Goal: Information Seeking & Learning: Understand process/instructions

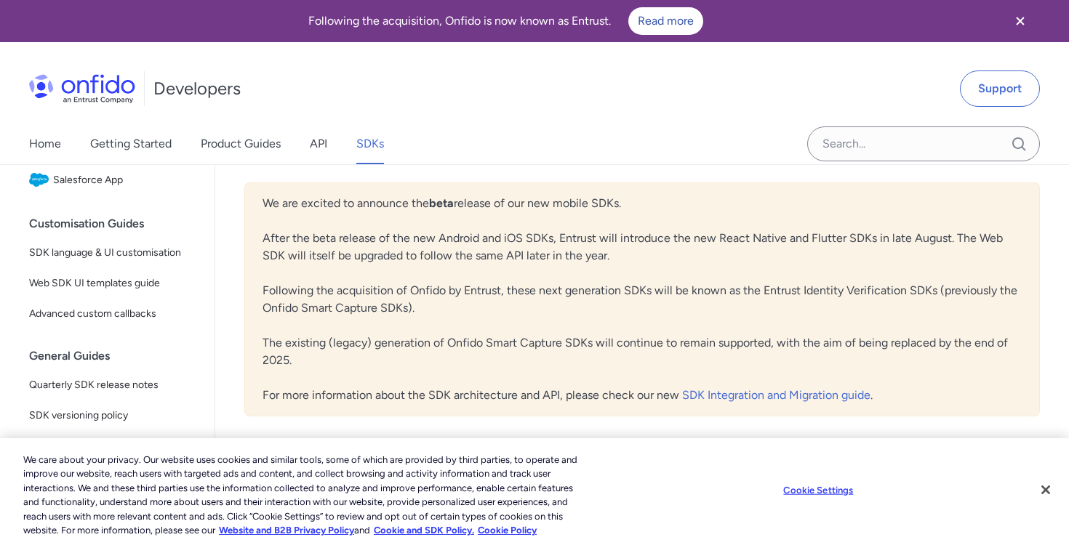
scroll to position [332, 0]
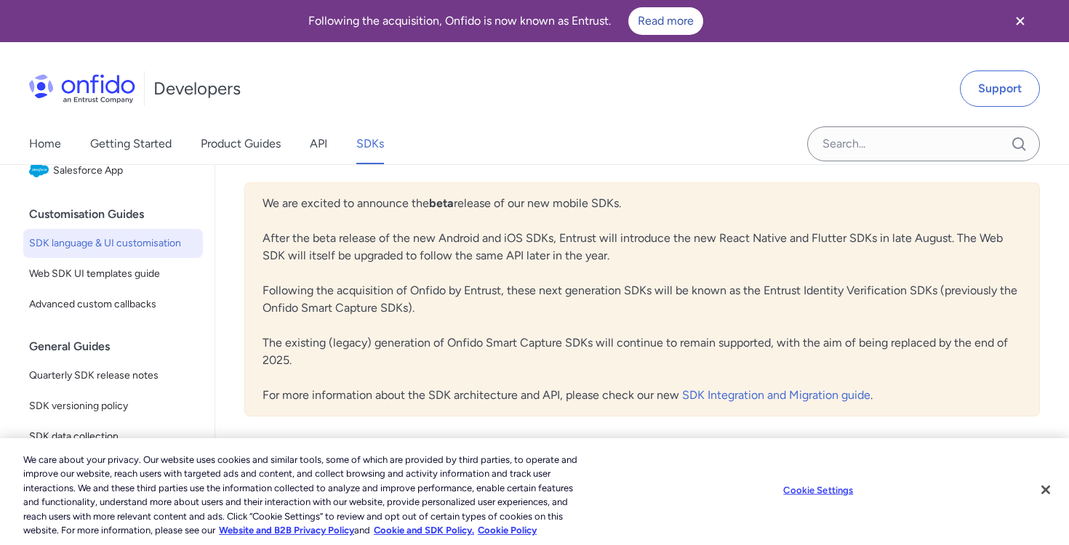
click at [87, 243] on span "SDK language & UI customisation" at bounding box center [113, 243] width 168 height 17
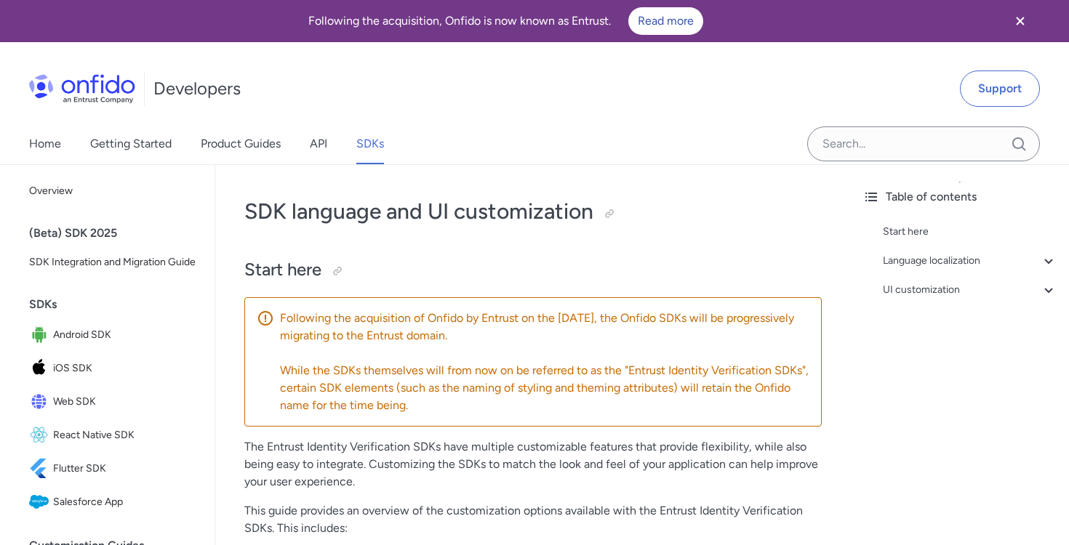
scroll to position [315, 0]
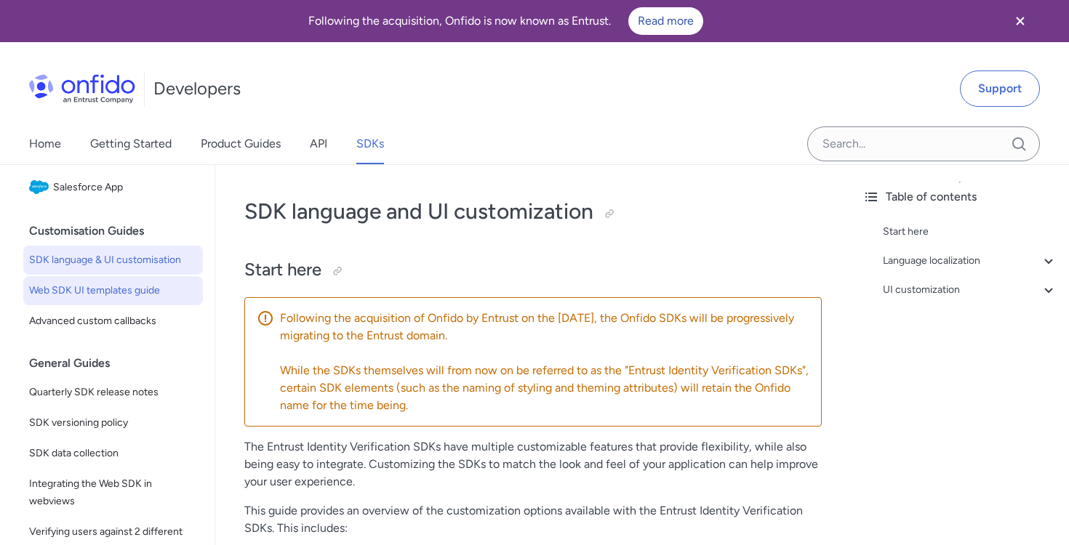
click at [79, 294] on span "Web SDK UI templates guide" at bounding box center [113, 290] width 168 height 17
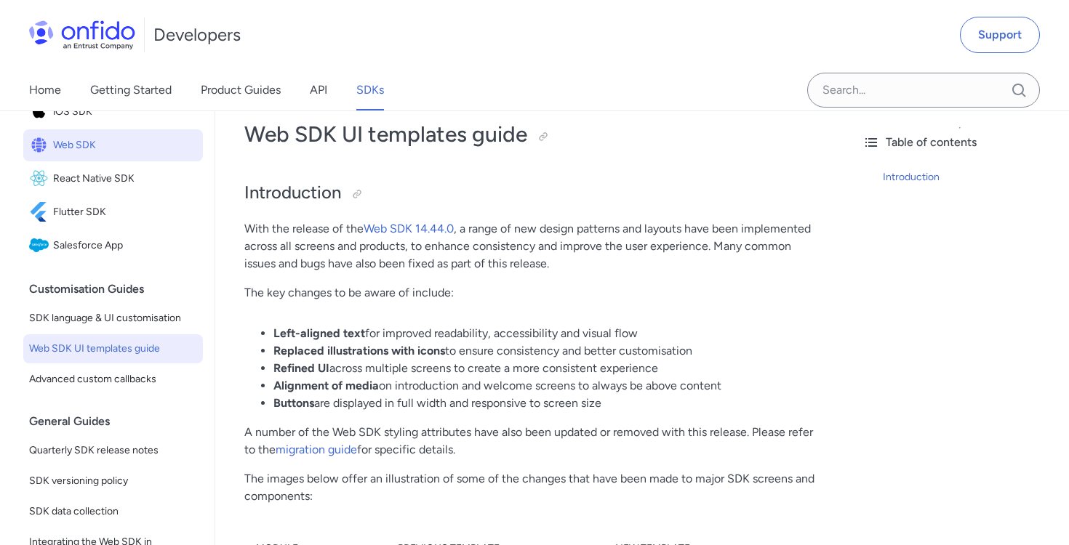
scroll to position [198, 0]
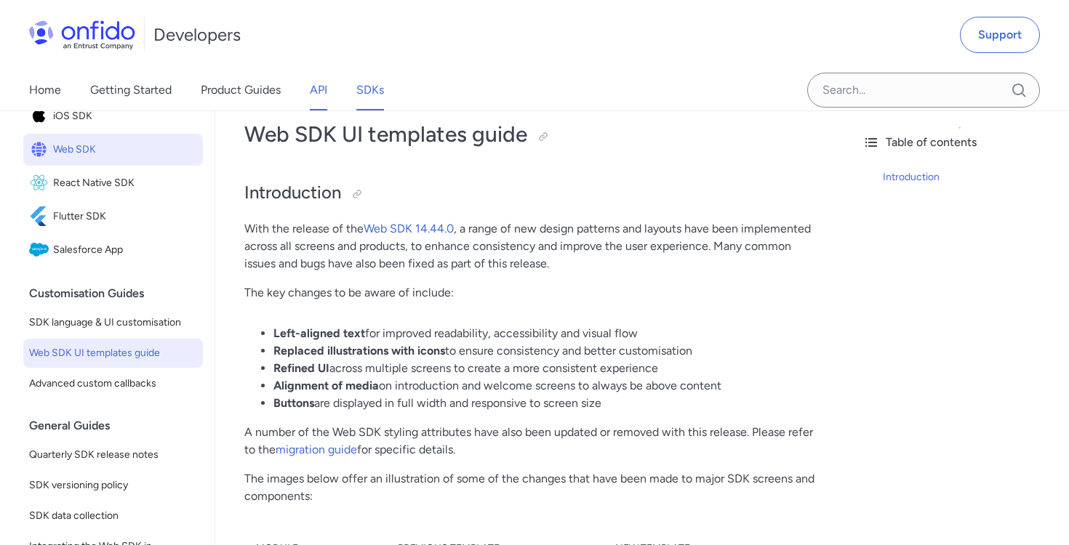
click at [326, 92] on link "API" at bounding box center [318, 90] width 17 height 41
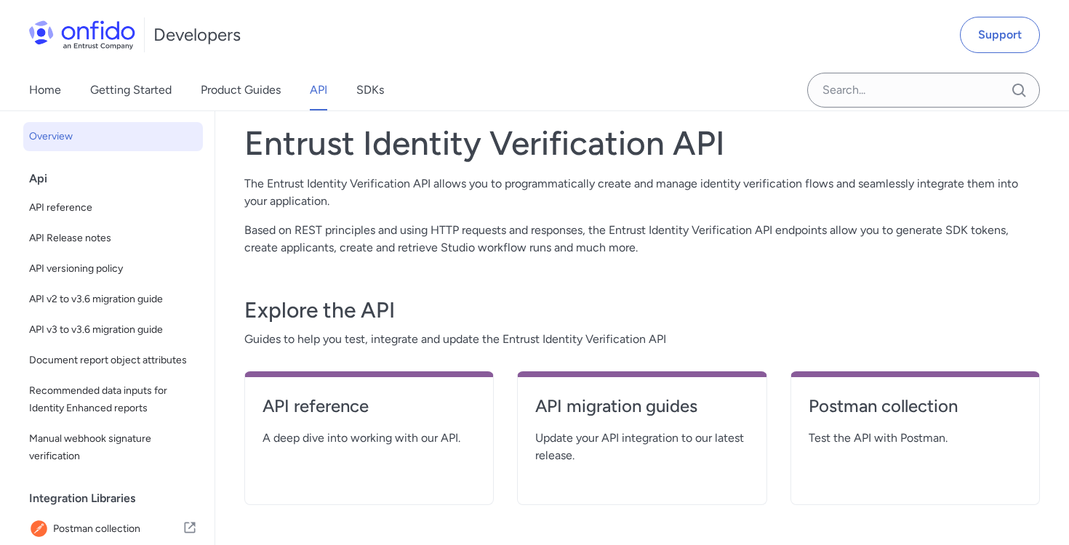
click at [323, 86] on link "API" at bounding box center [318, 90] width 17 height 41
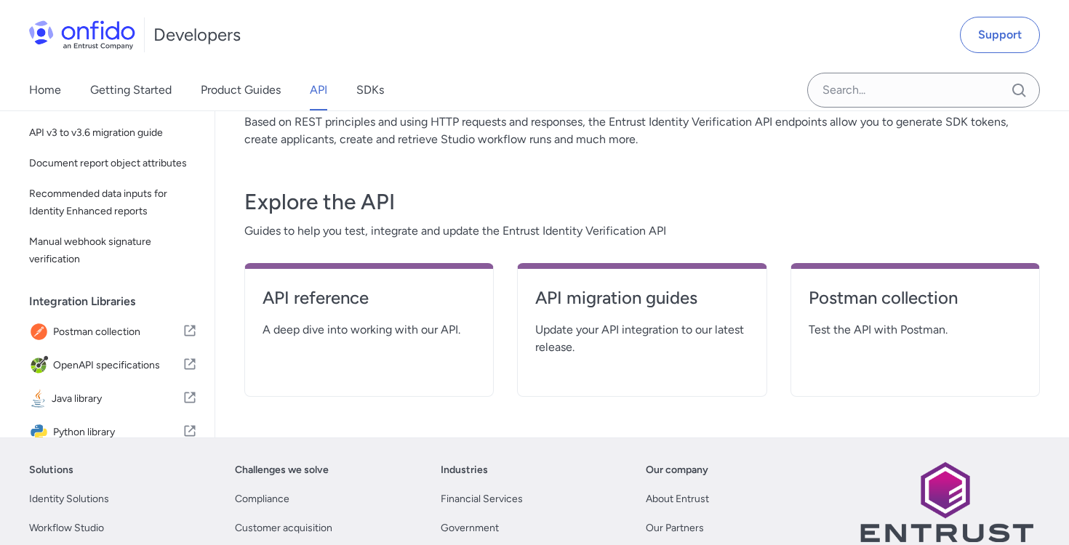
scroll to position [205, 0]
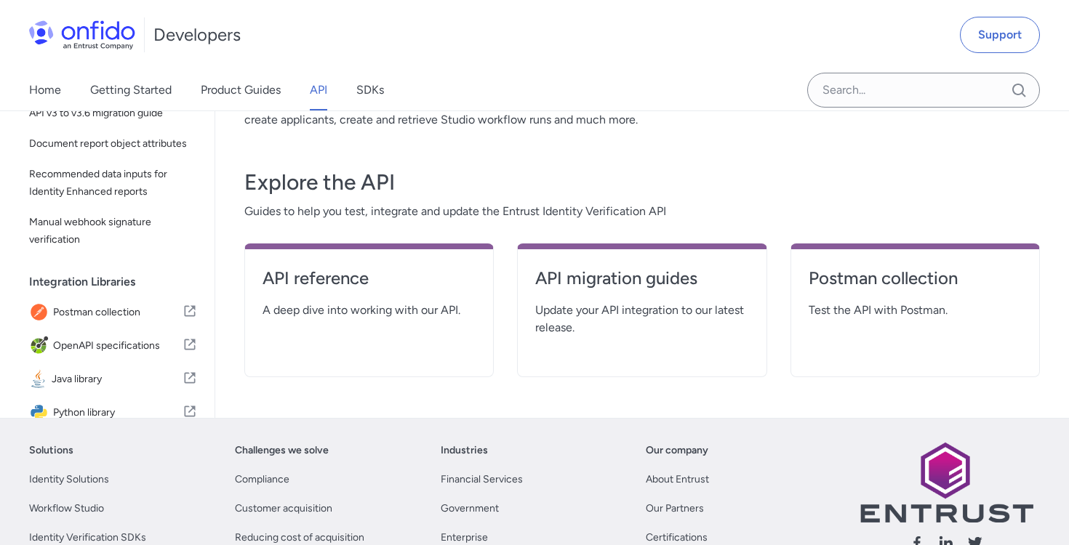
click at [391, 312] on span "A deep dive into working with our API." at bounding box center [368, 310] width 213 height 17
click at [600, 284] on h4 "API migration guides" at bounding box center [641, 278] width 213 height 23
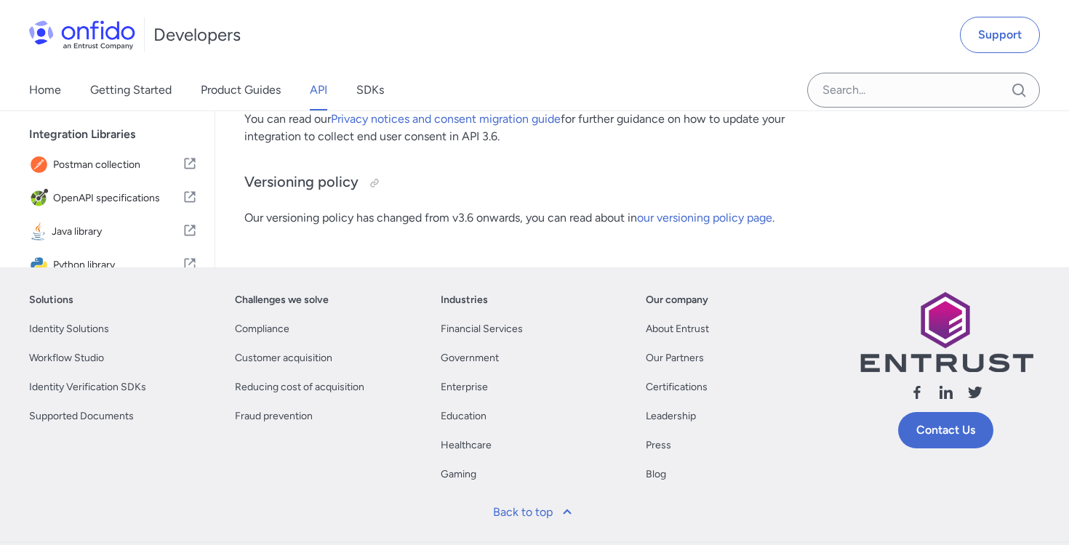
scroll to position [84, 0]
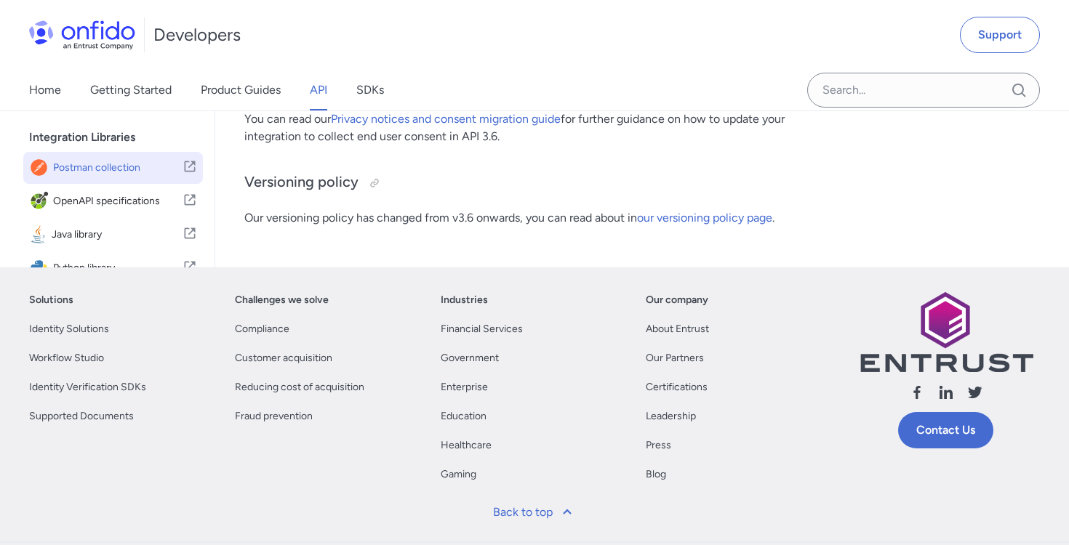
click at [119, 172] on span "Postman collection" at bounding box center [117, 168] width 129 height 20
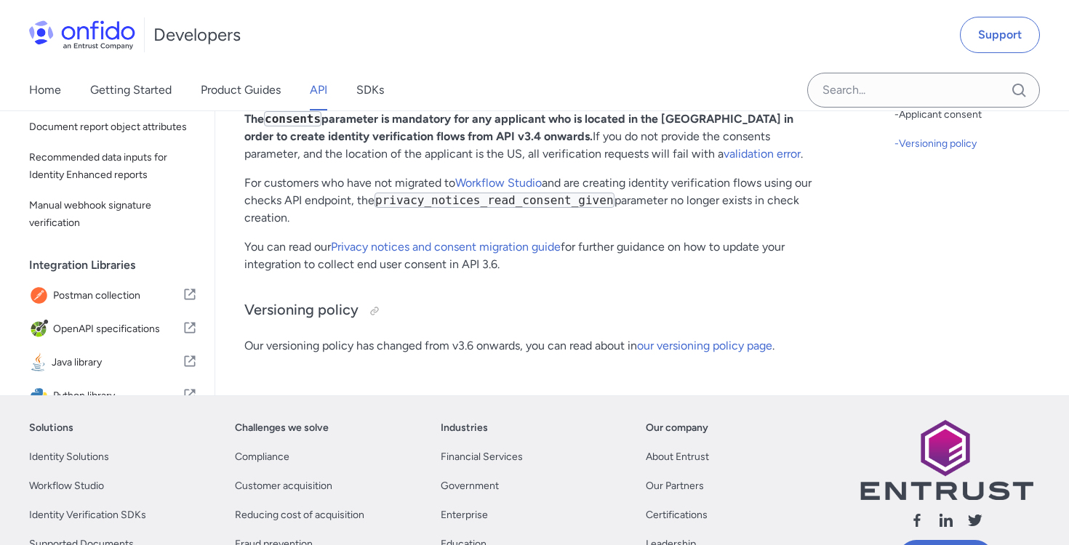
scroll to position [774, 0]
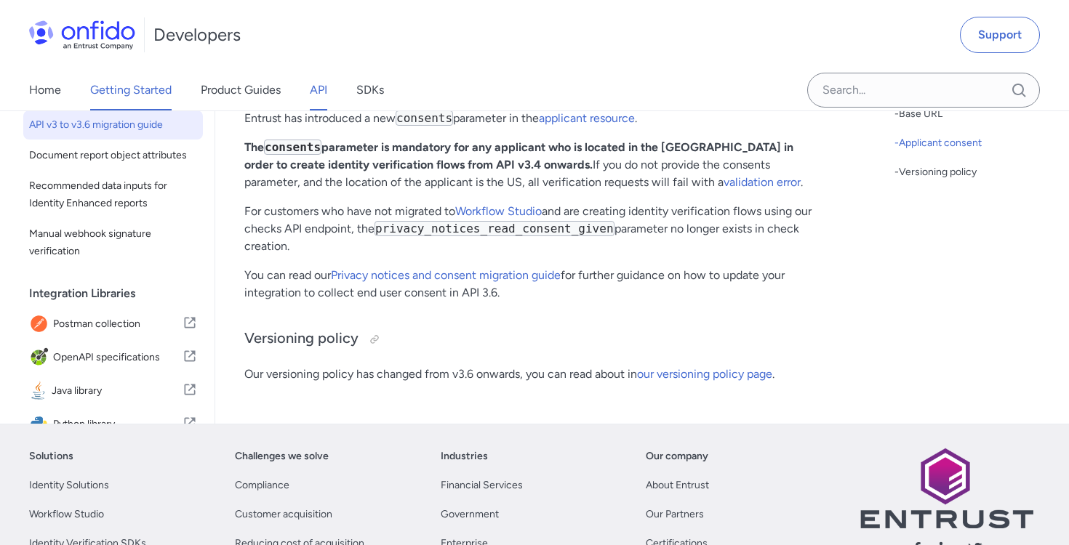
click at [148, 90] on link "Getting Started" at bounding box center [130, 90] width 81 height 41
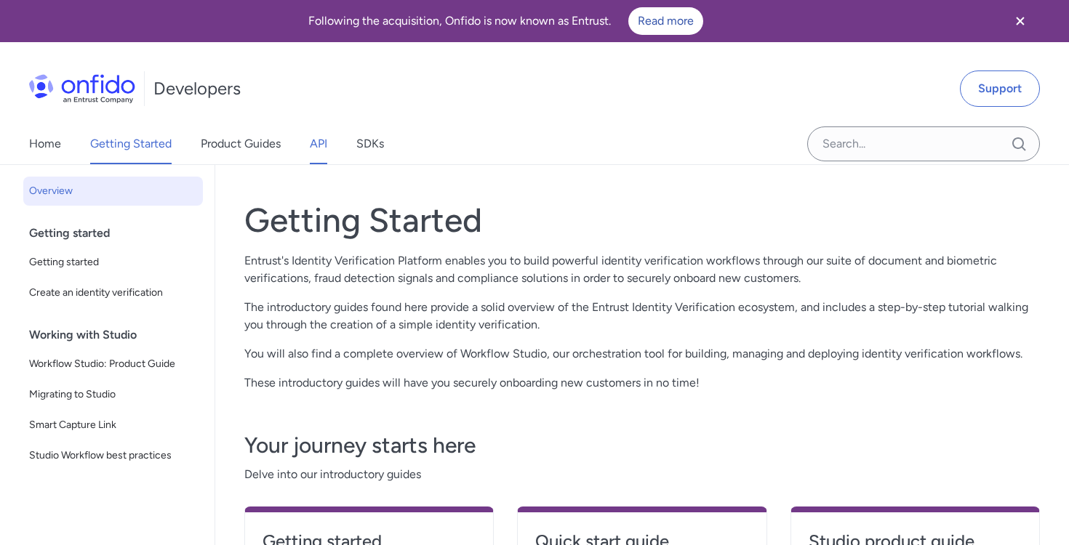
click at [325, 142] on link "API" at bounding box center [318, 144] width 17 height 41
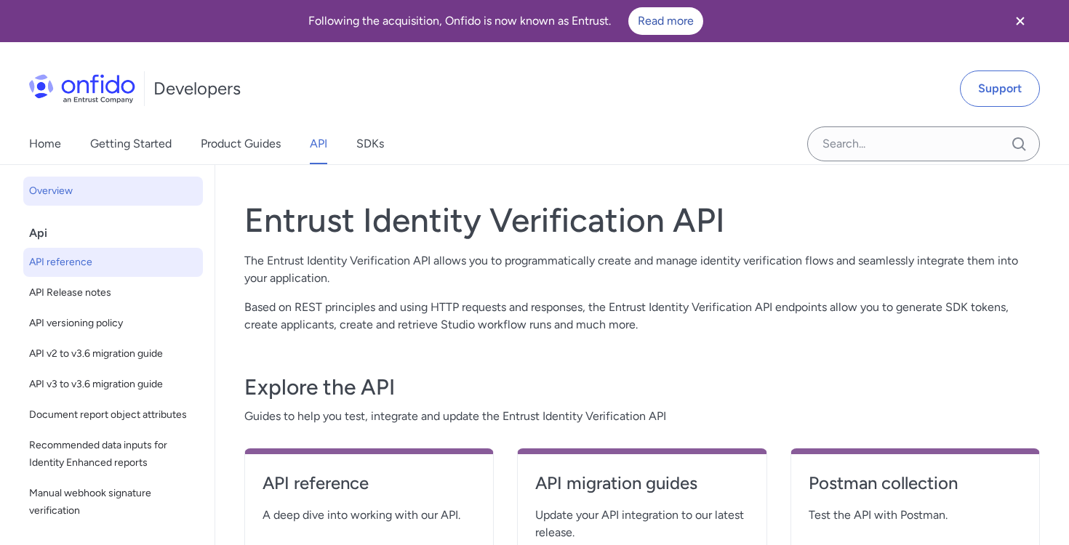
click at [89, 258] on span "API reference" at bounding box center [113, 262] width 168 height 17
select select "http"
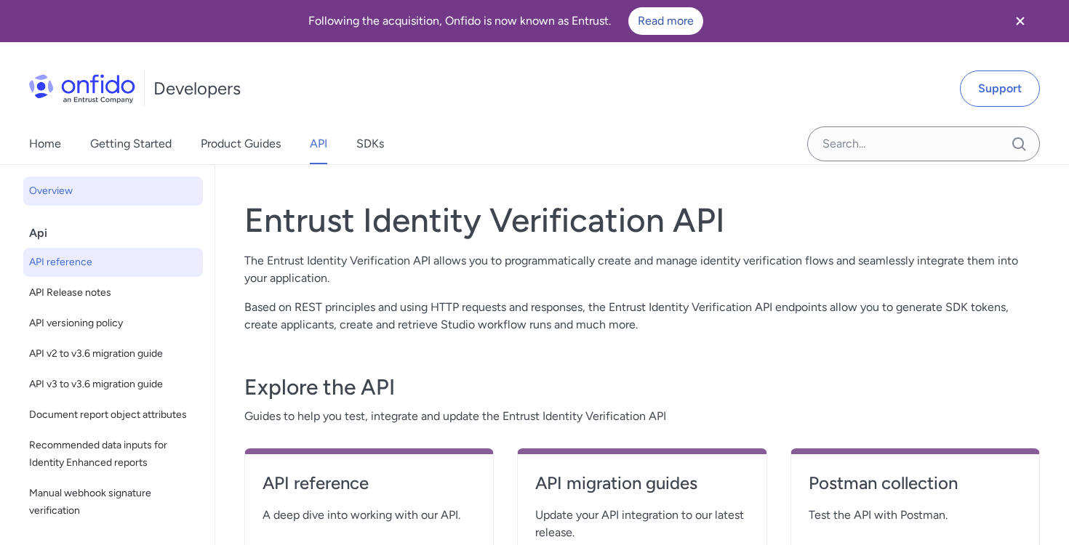
select select "http"
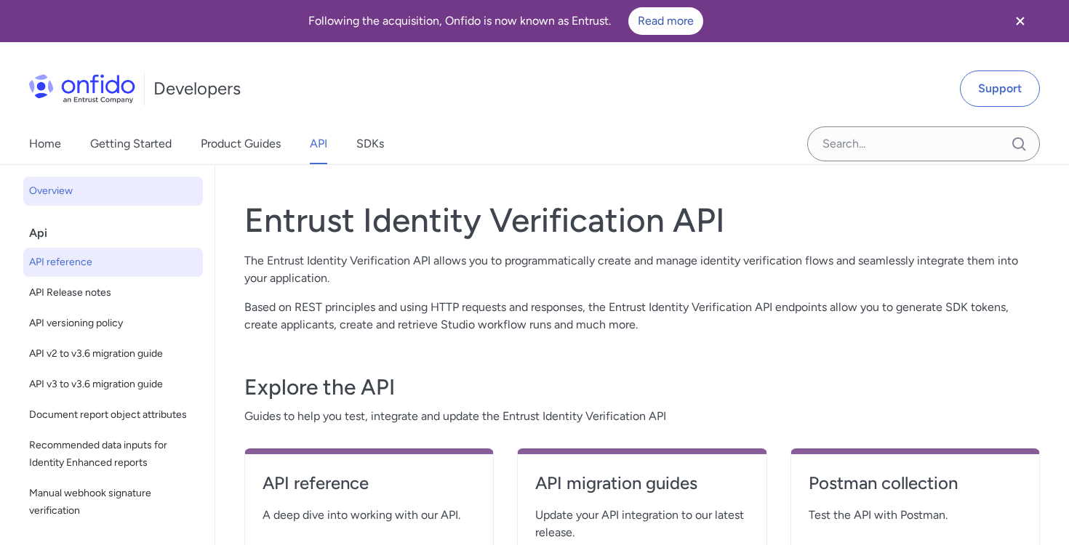
select select "http"
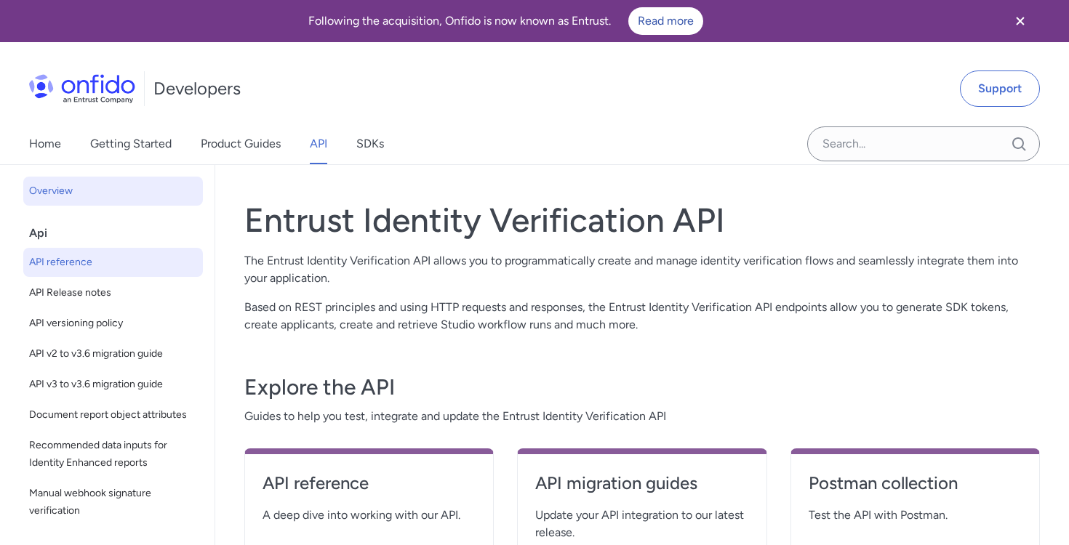
select select "http"
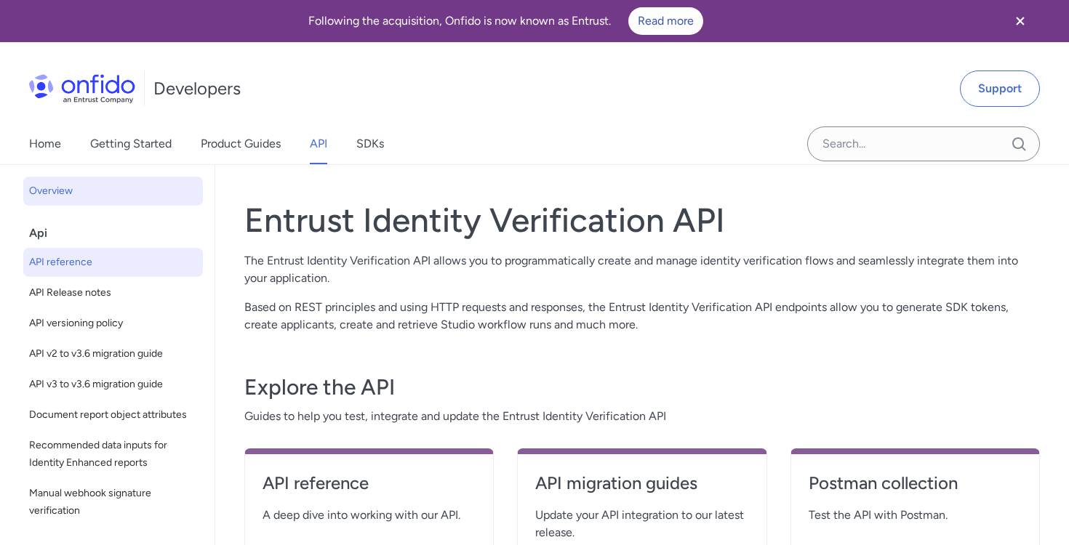
select select "http"
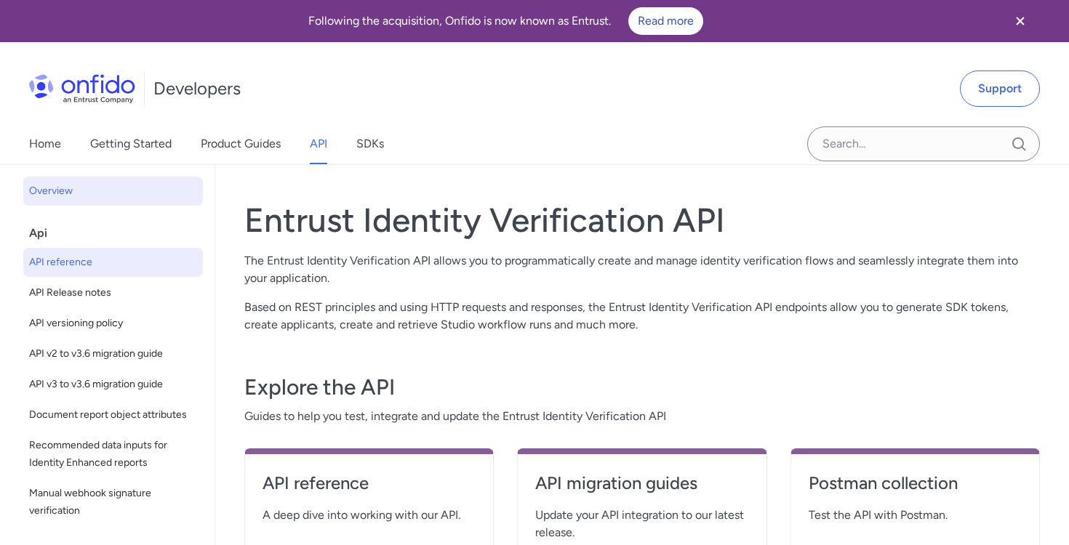
select select "http"
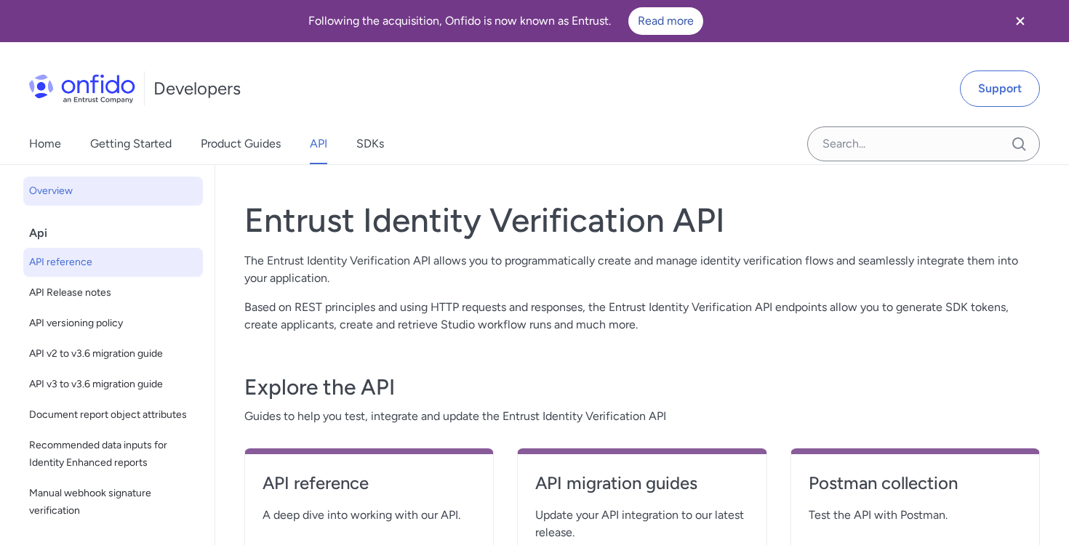
select select "http"
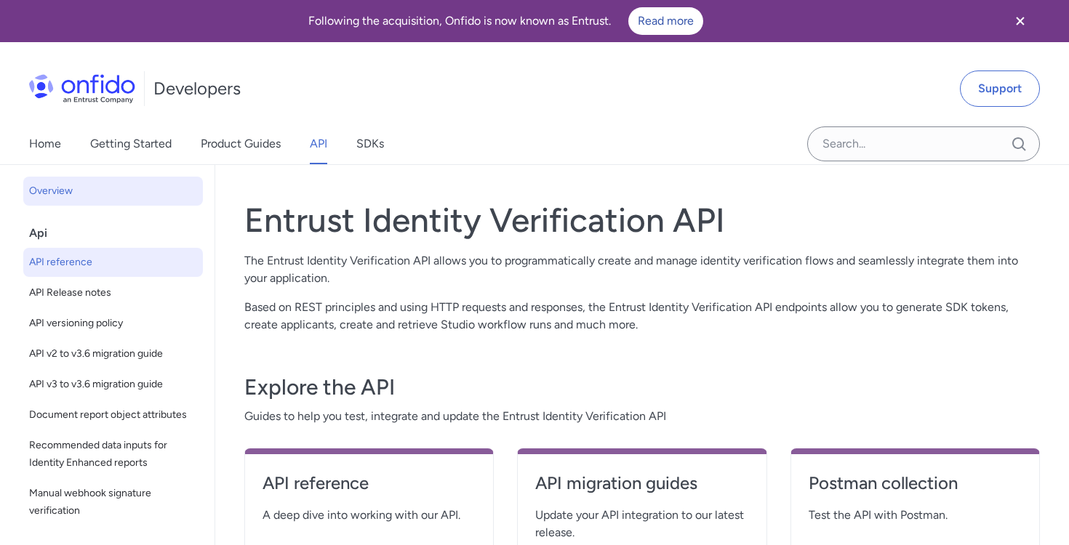
select select "http"
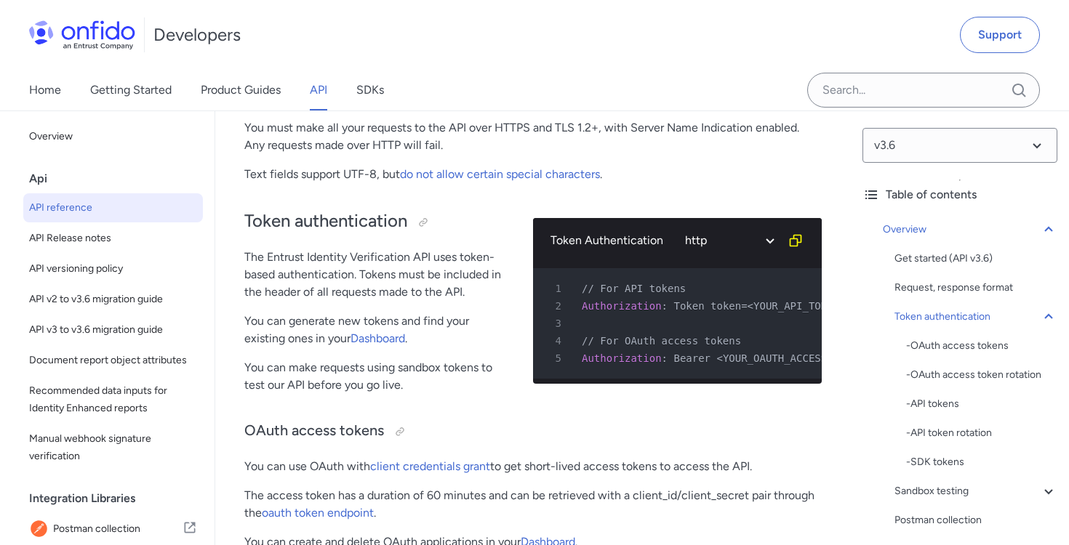
scroll to position [491, 0]
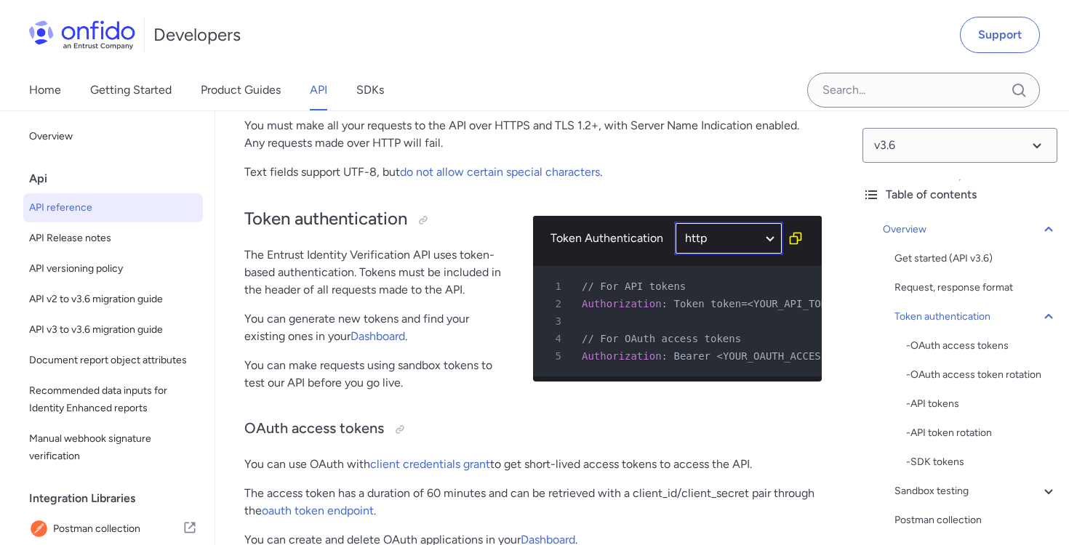
click at [768, 241] on select "ruby python php javascript java http bash" at bounding box center [728, 238] width 109 height 33
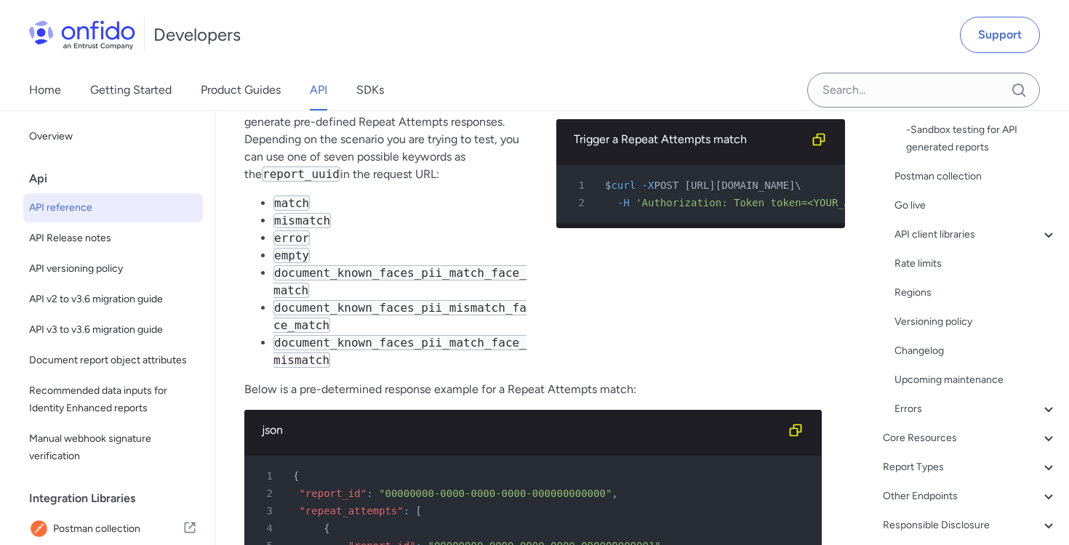
scroll to position [7022, 0]
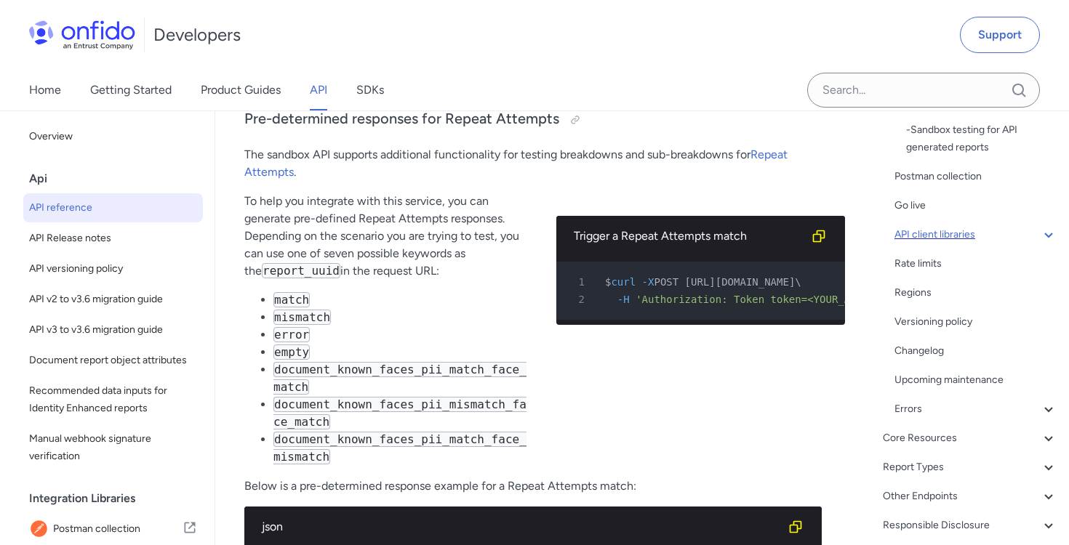
click at [1045, 233] on icon at bounding box center [1048, 234] width 17 height 17
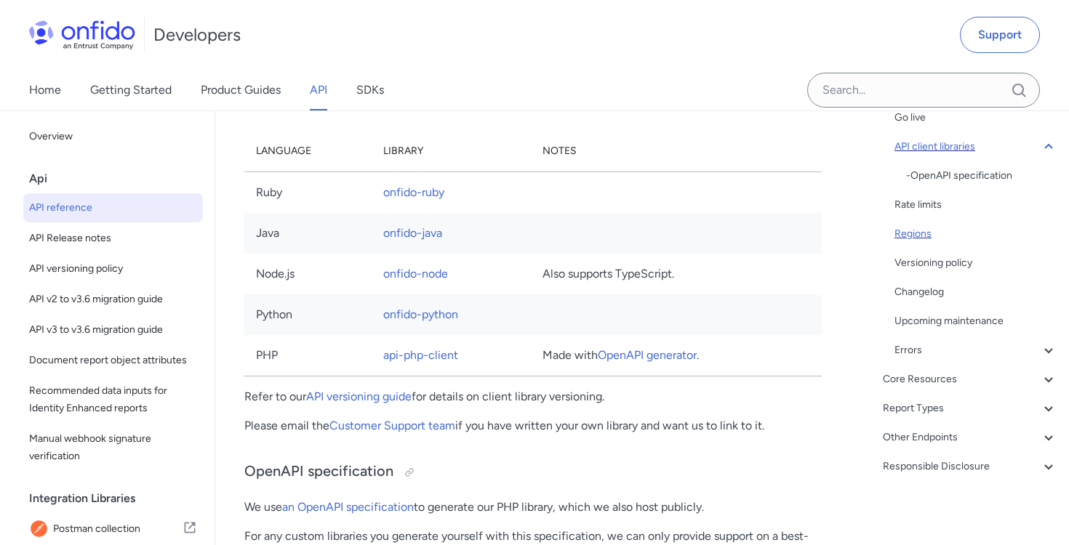
scroll to position [59, 0]
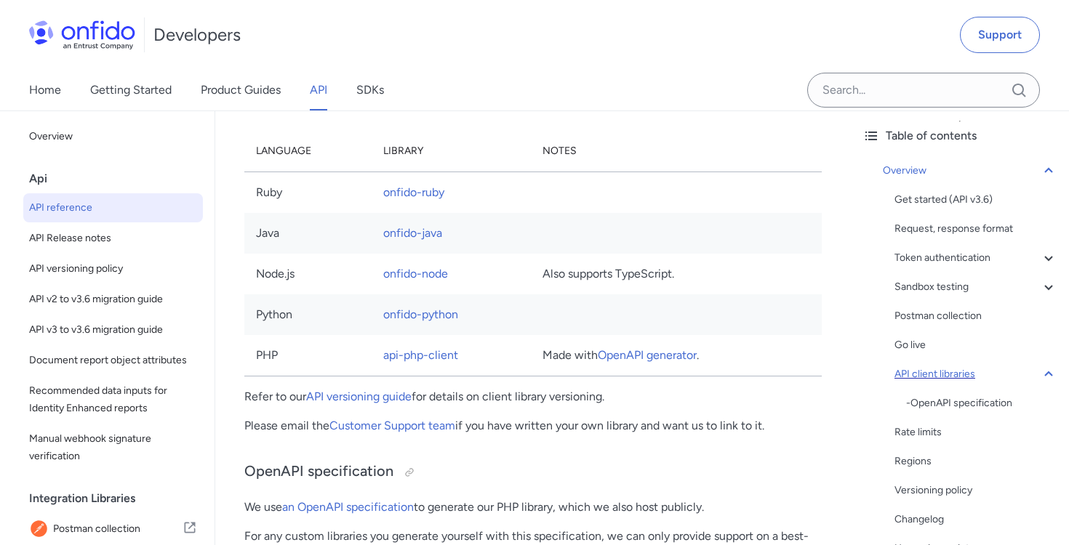
click at [1043, 372] on icon at bounding box center [1048, 374] width 17 height 17
click at [972, 321] on div "Postman collection" at bounding box center [975, 316] width 163 height 17
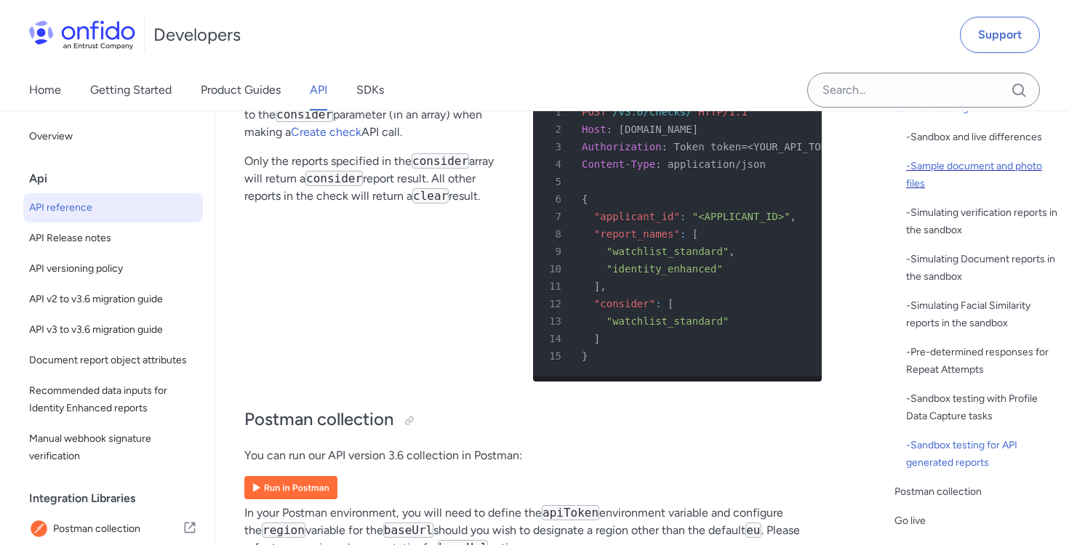
scroll to position [36, 0]
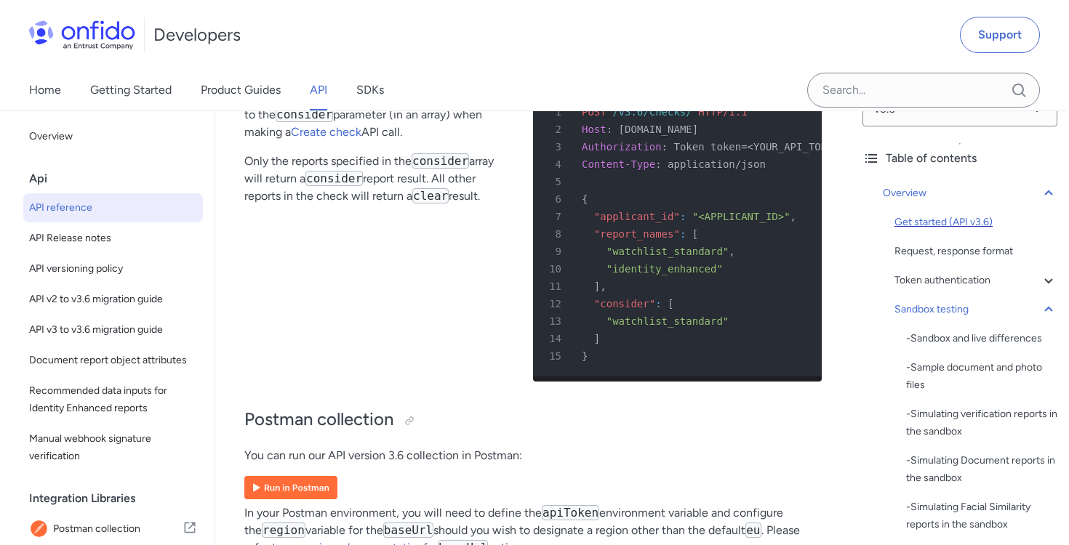
click at [955, 222] on div "Get started (API v3.6)" at bounding box center [975, 222] width 163 height 17
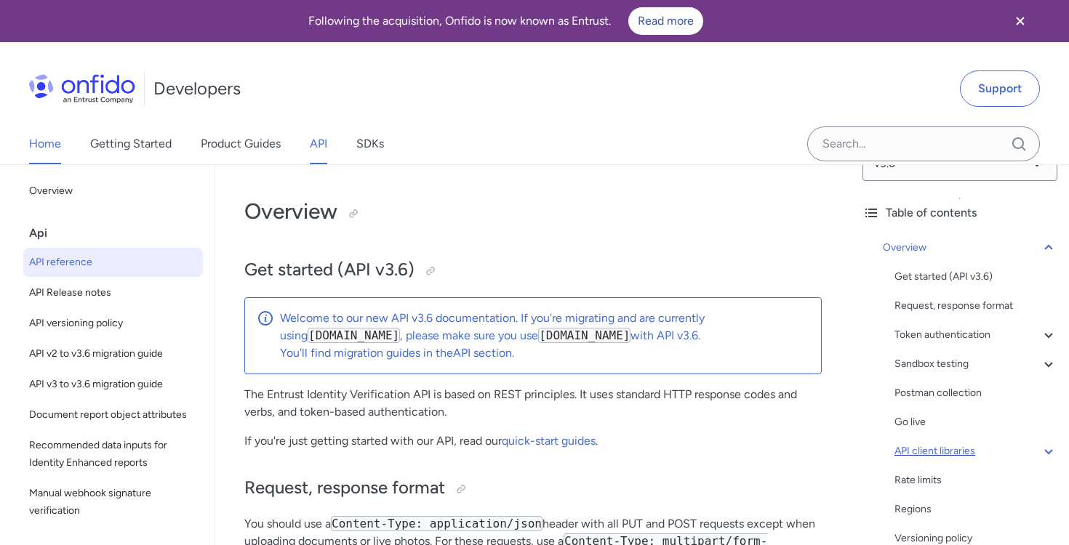
click at [53, 146] on link "Home" at bounding box center [45, 144] width 32 height 41
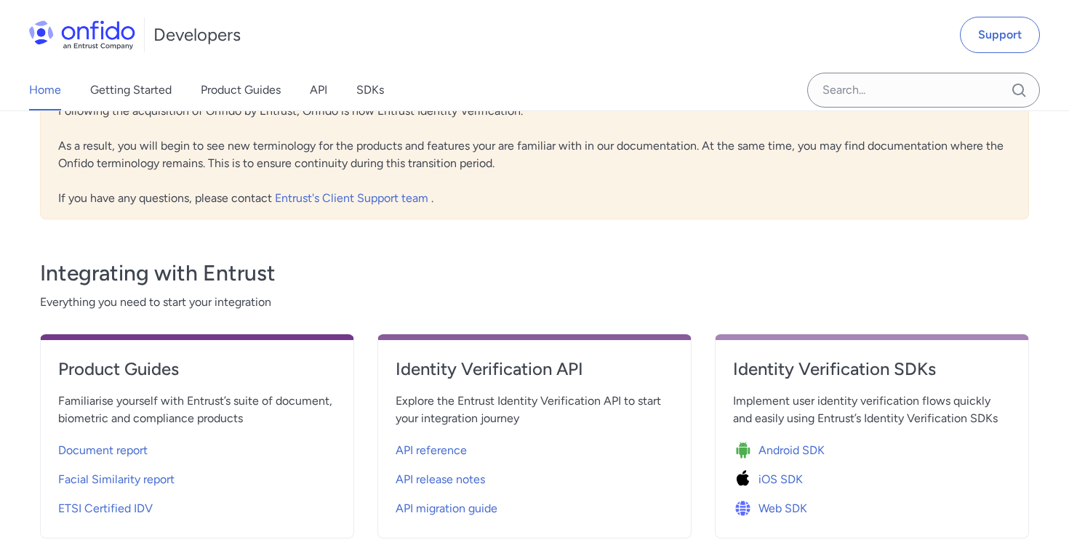
scroll to position [511, 0]
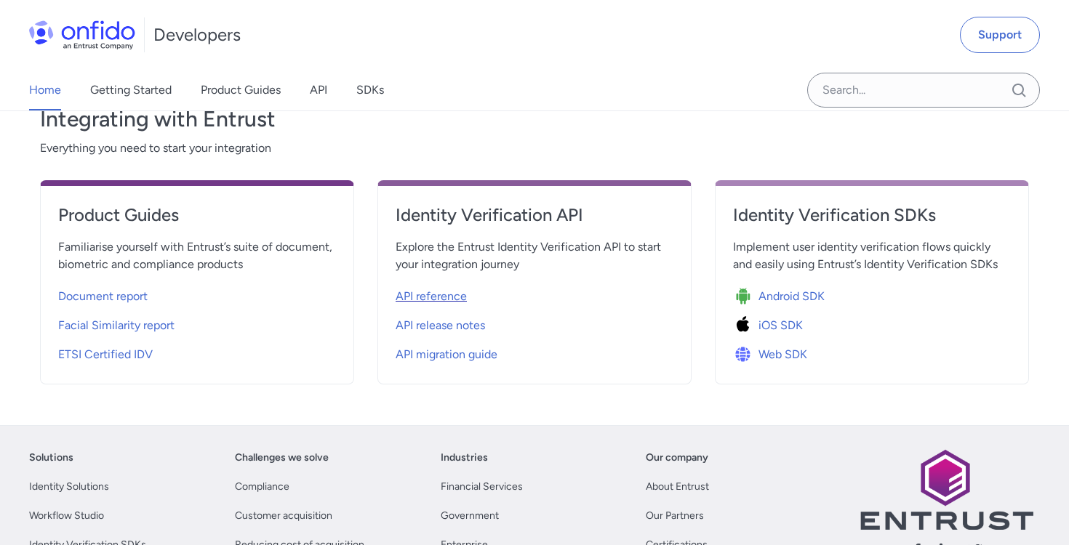
click at [442, 290] on span "API reference" at bounding box center [430, 296] width 71 height 17
select select "http"
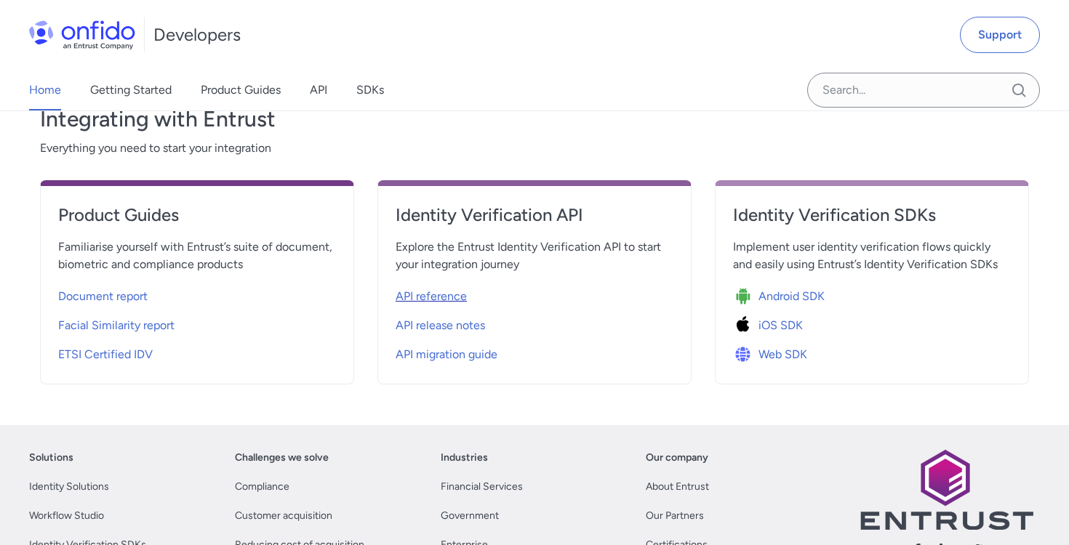
select select "http"
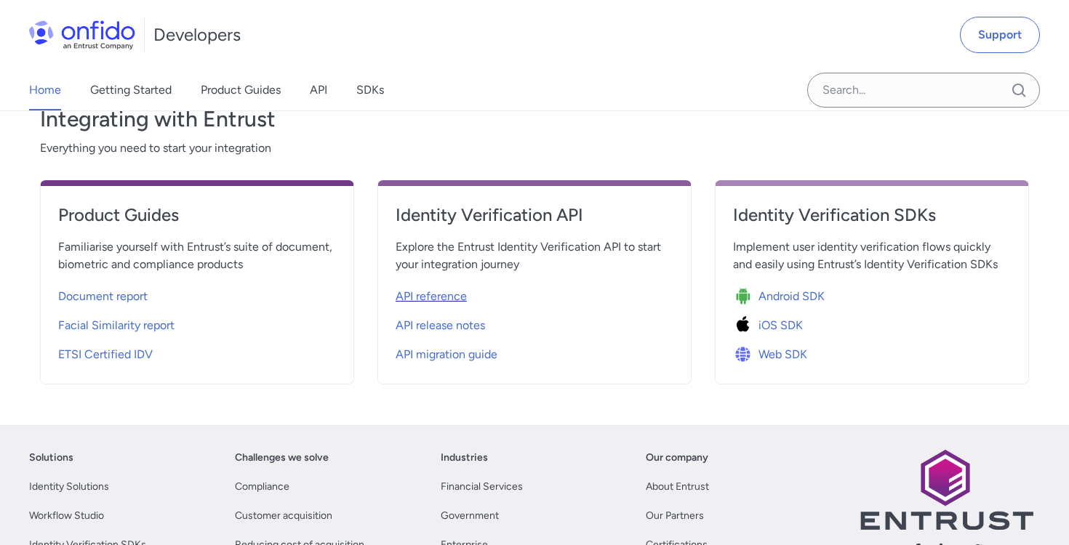
select select "http"
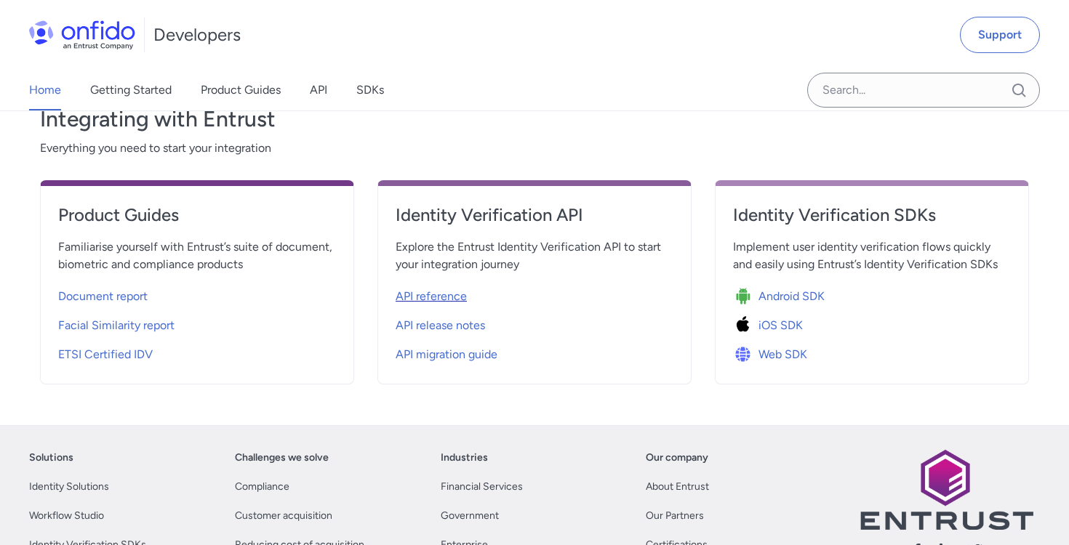
select select "http"
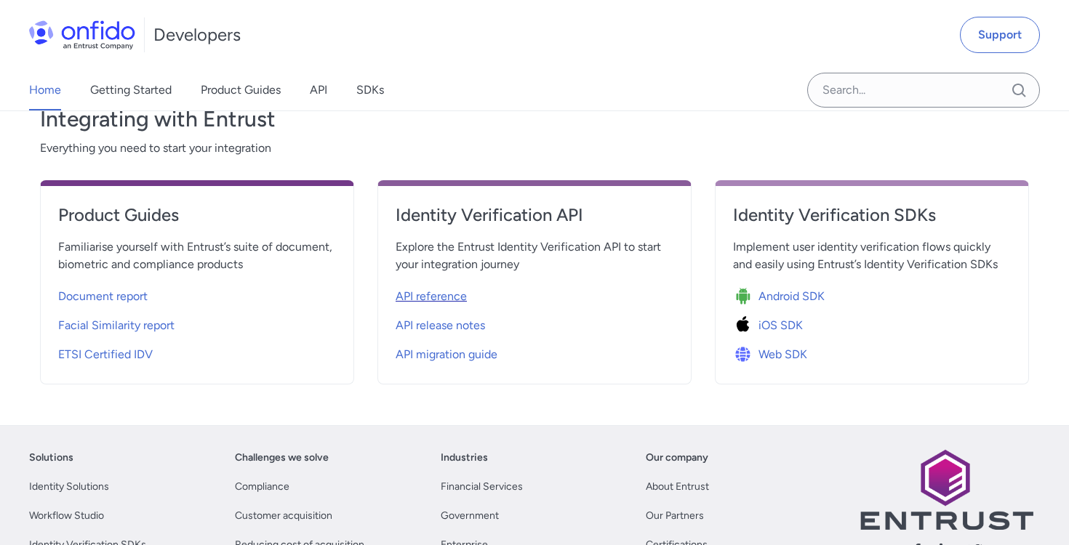
select select "http"
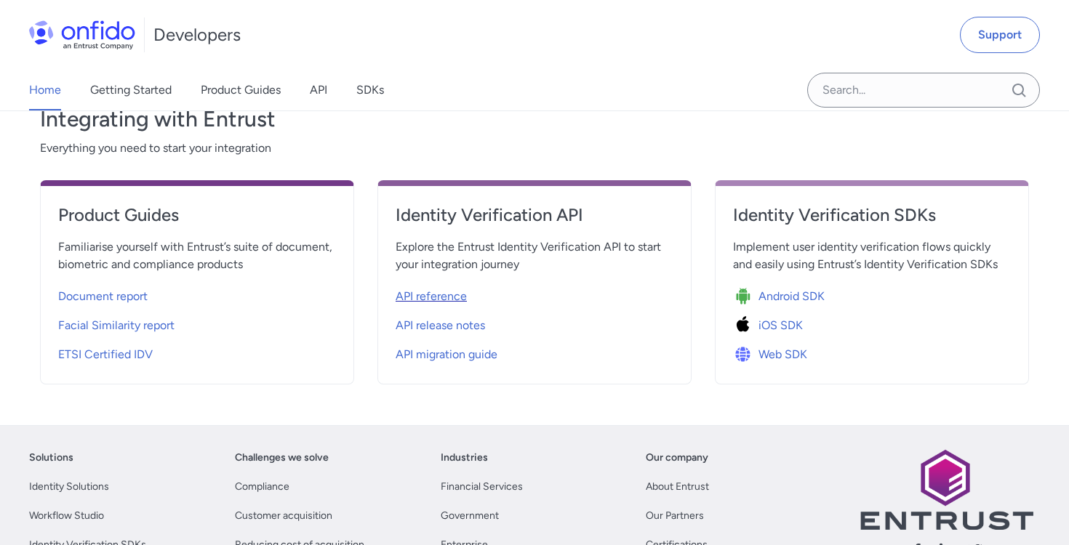
select select "http"
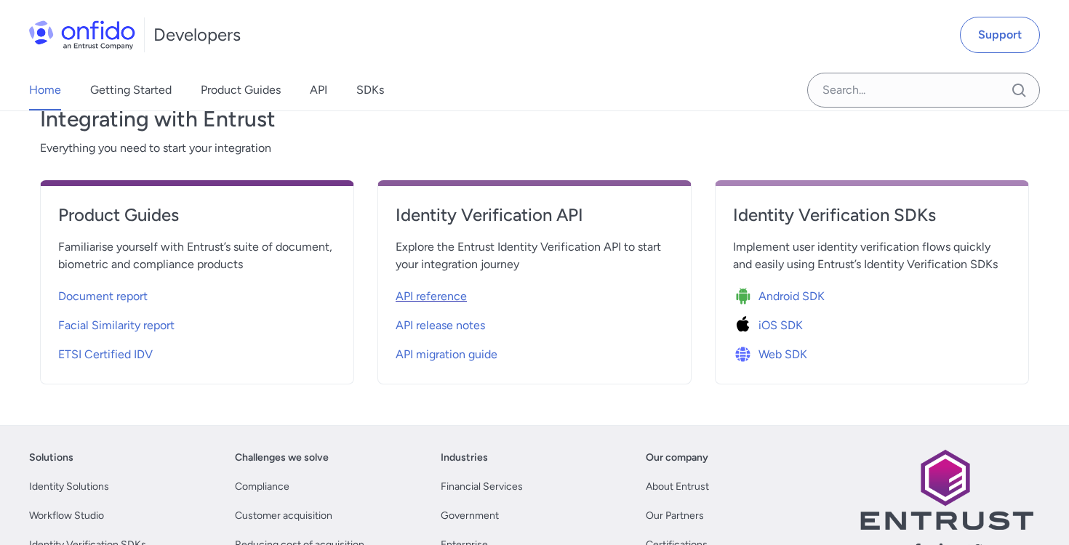
select select "http"
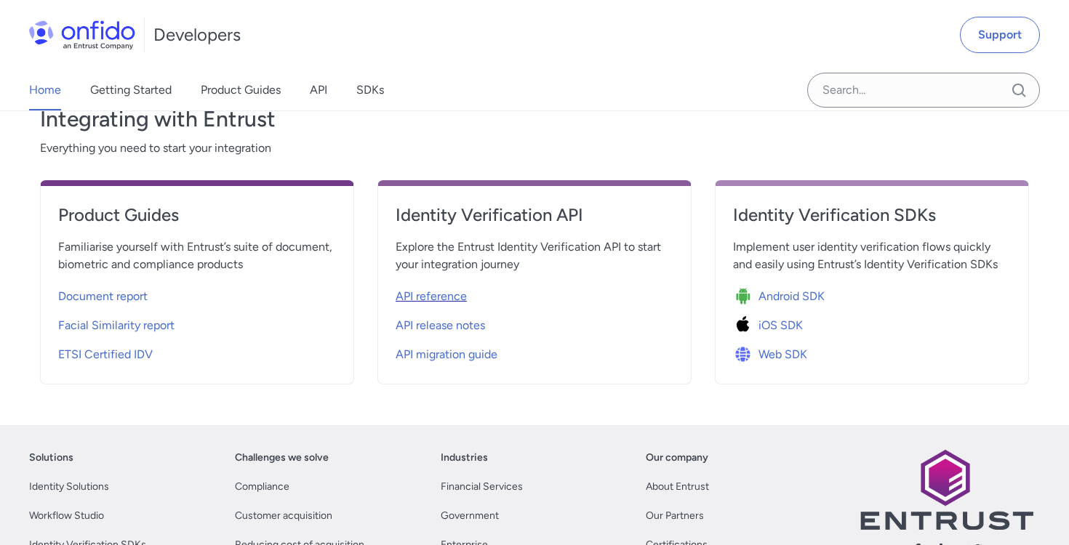
select select "http"
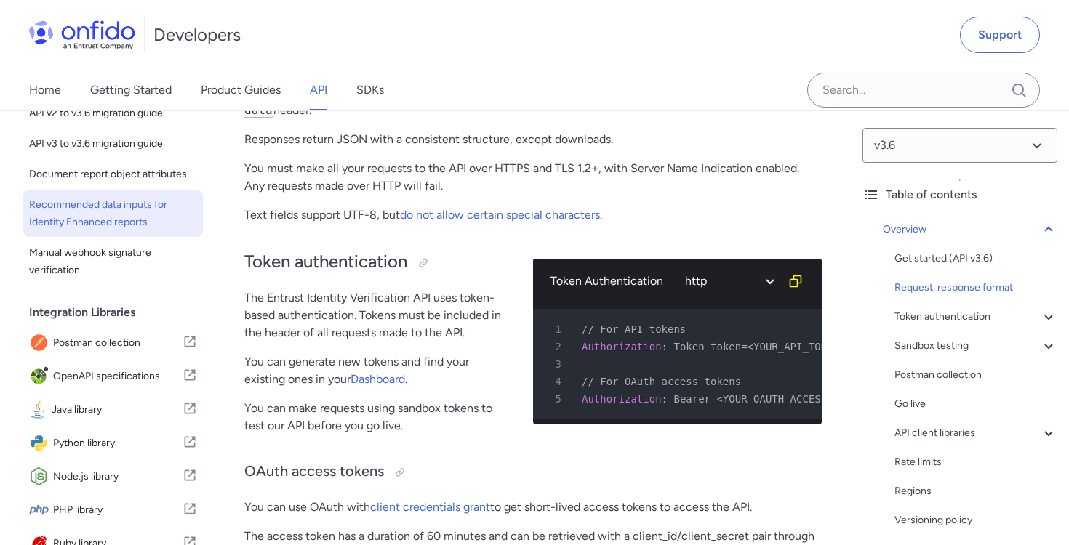
scroll to position [272, 0]
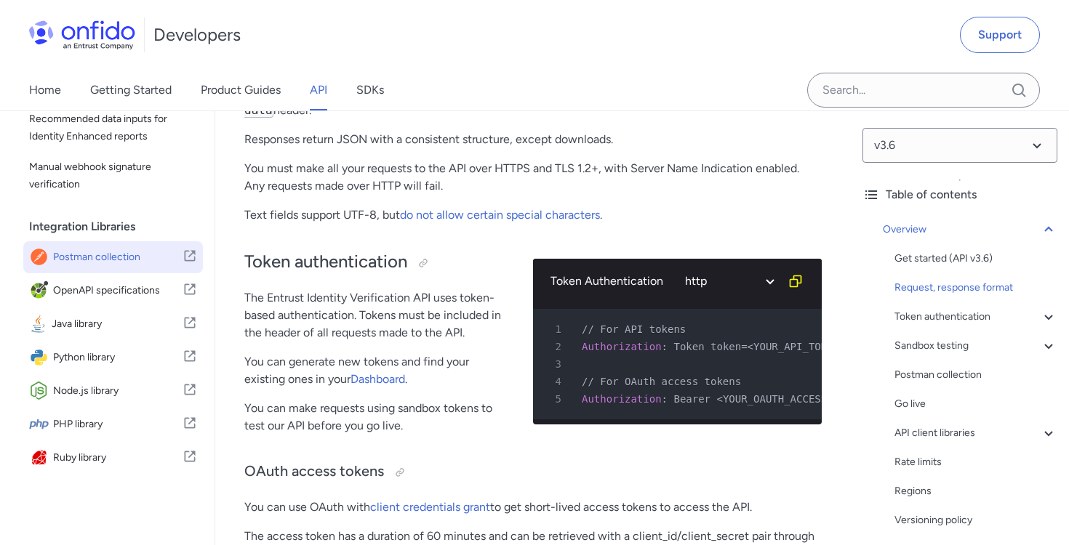
click at [109, 260] on span "Postman collection" at bounding box center [117, 257] width 129 height 20
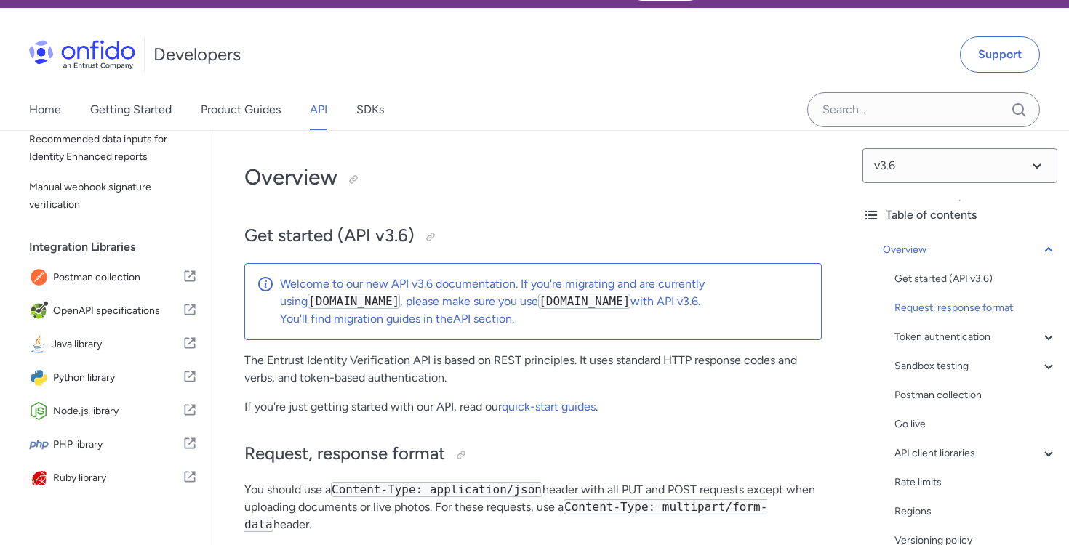
scroll to position [0, 0]
